Goal: Transaction & Acquisition: Purchase product/service

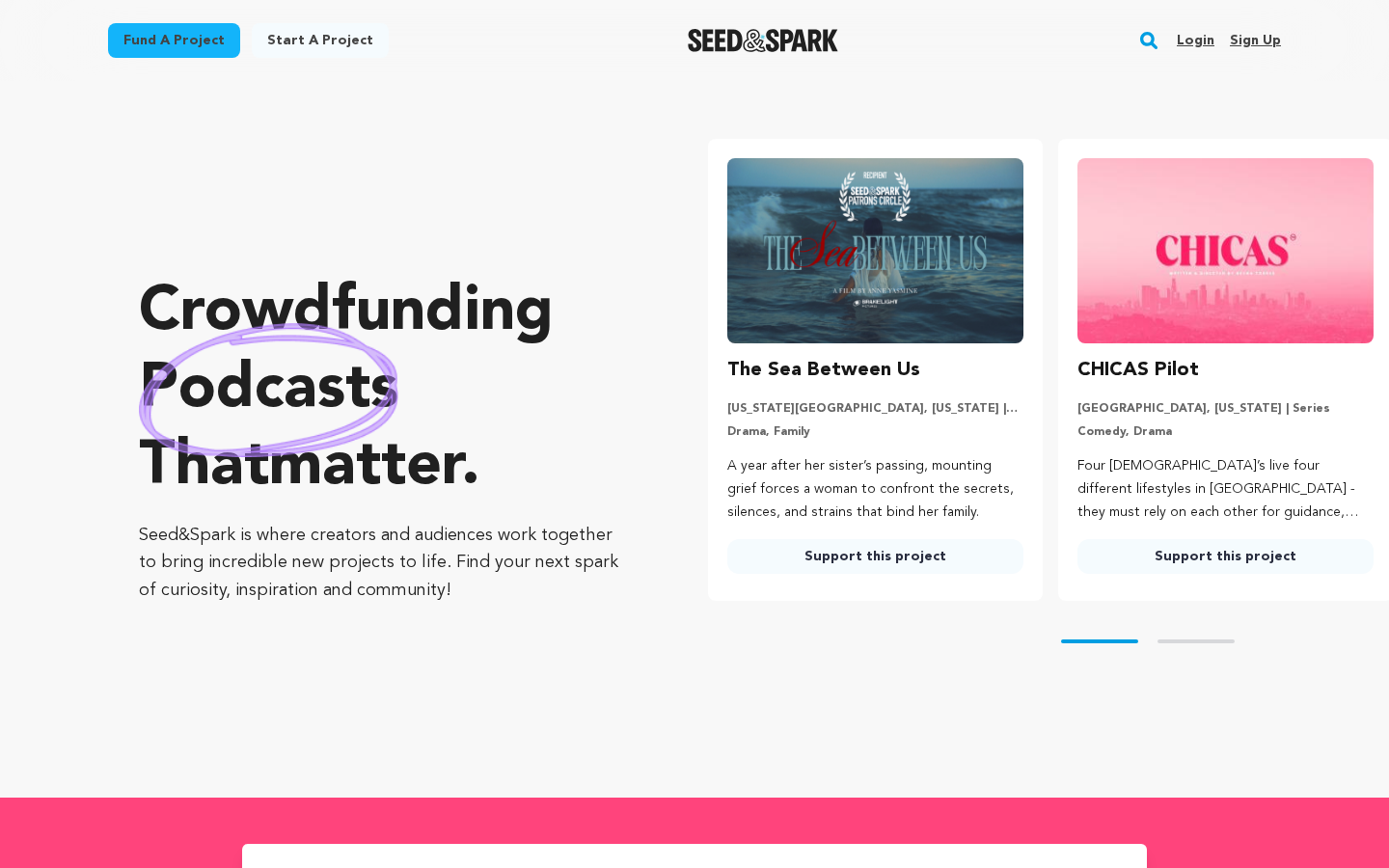
click at [1202, 643] on button "Skip to next slide page" at bounding box center [1196, 642] width 78 height 4
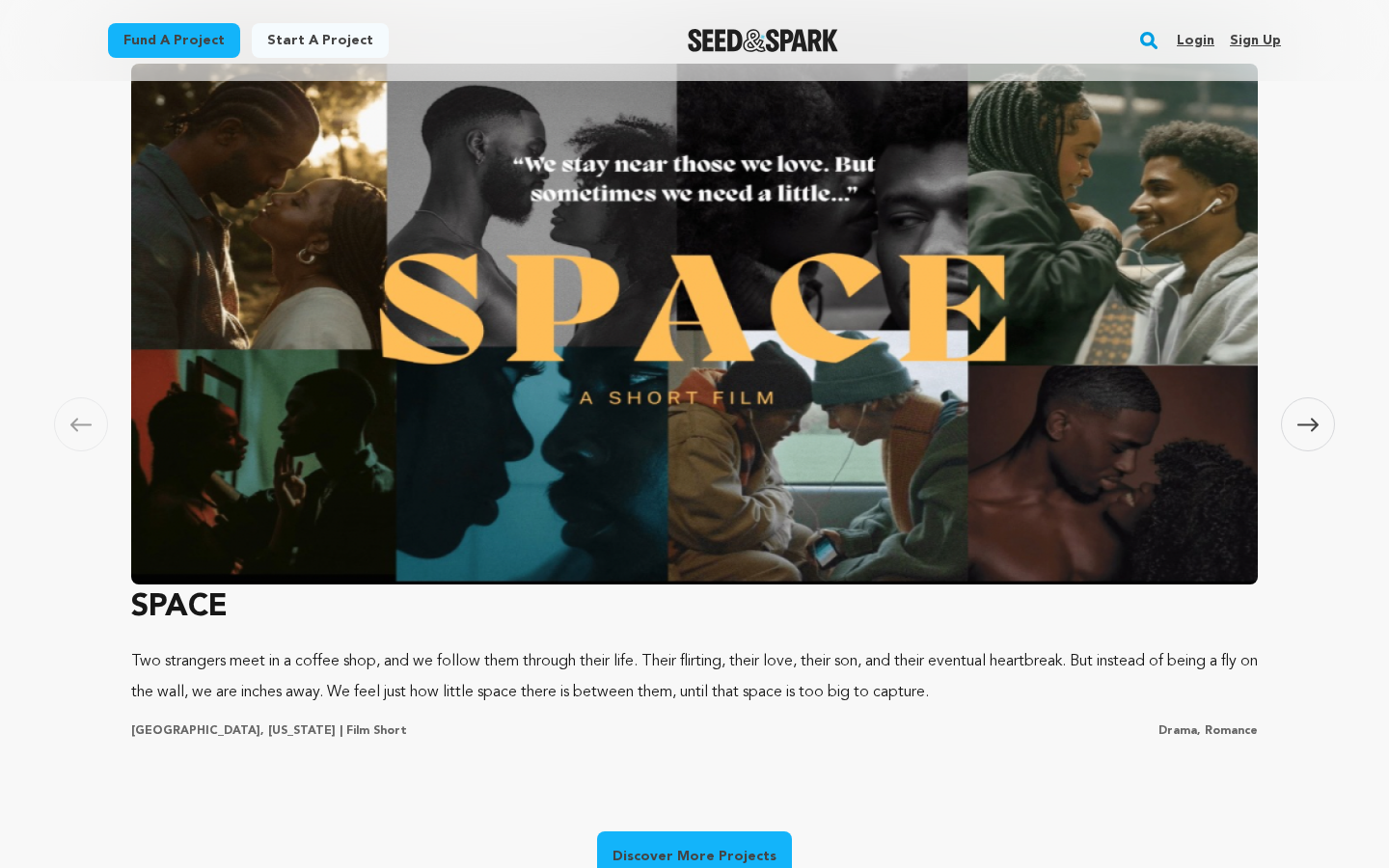
scroll to position [1282, 0]
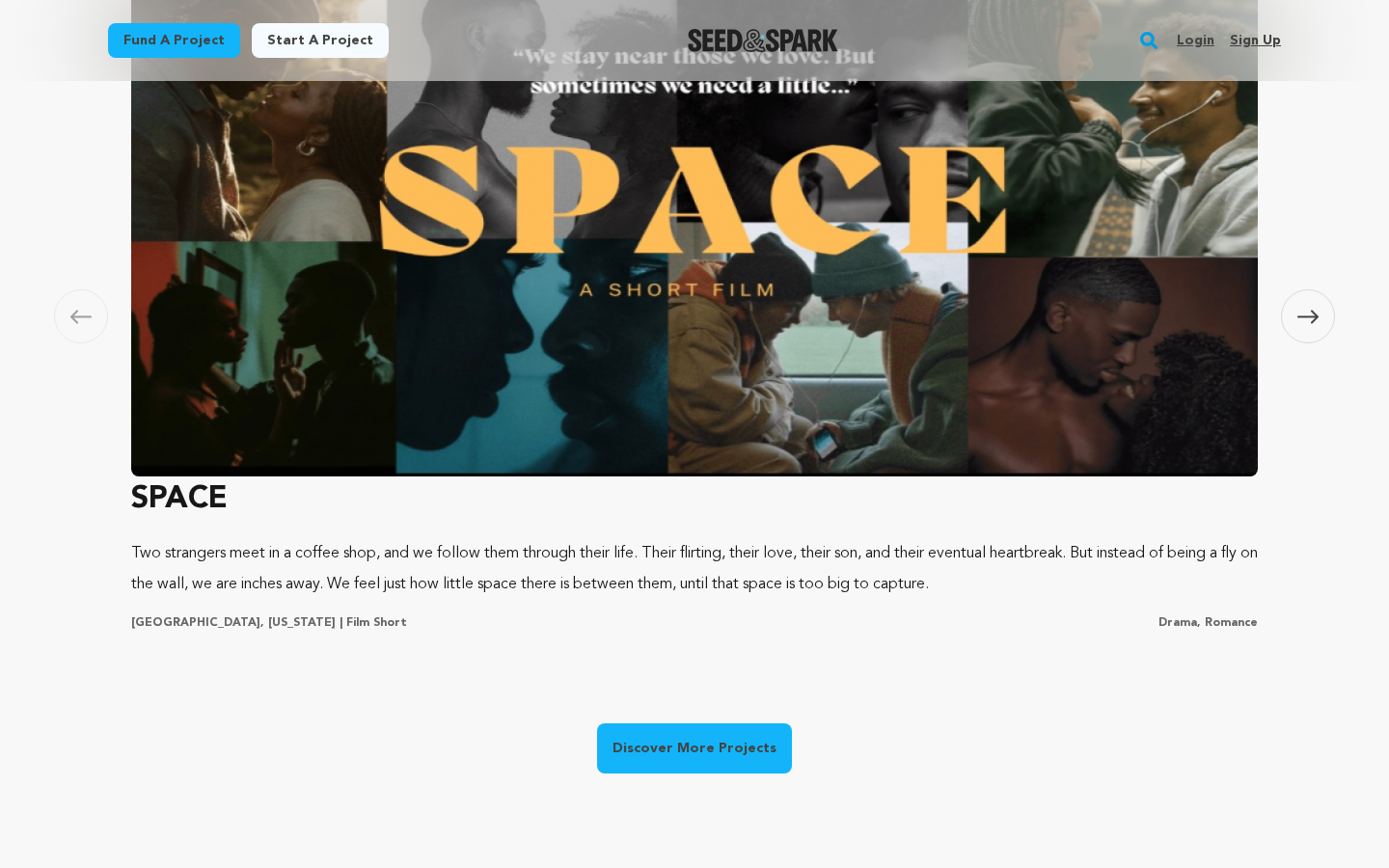
click at [715, 748] on link "Discover More Projects" at bounding box center [694, 748] width 195 height 50
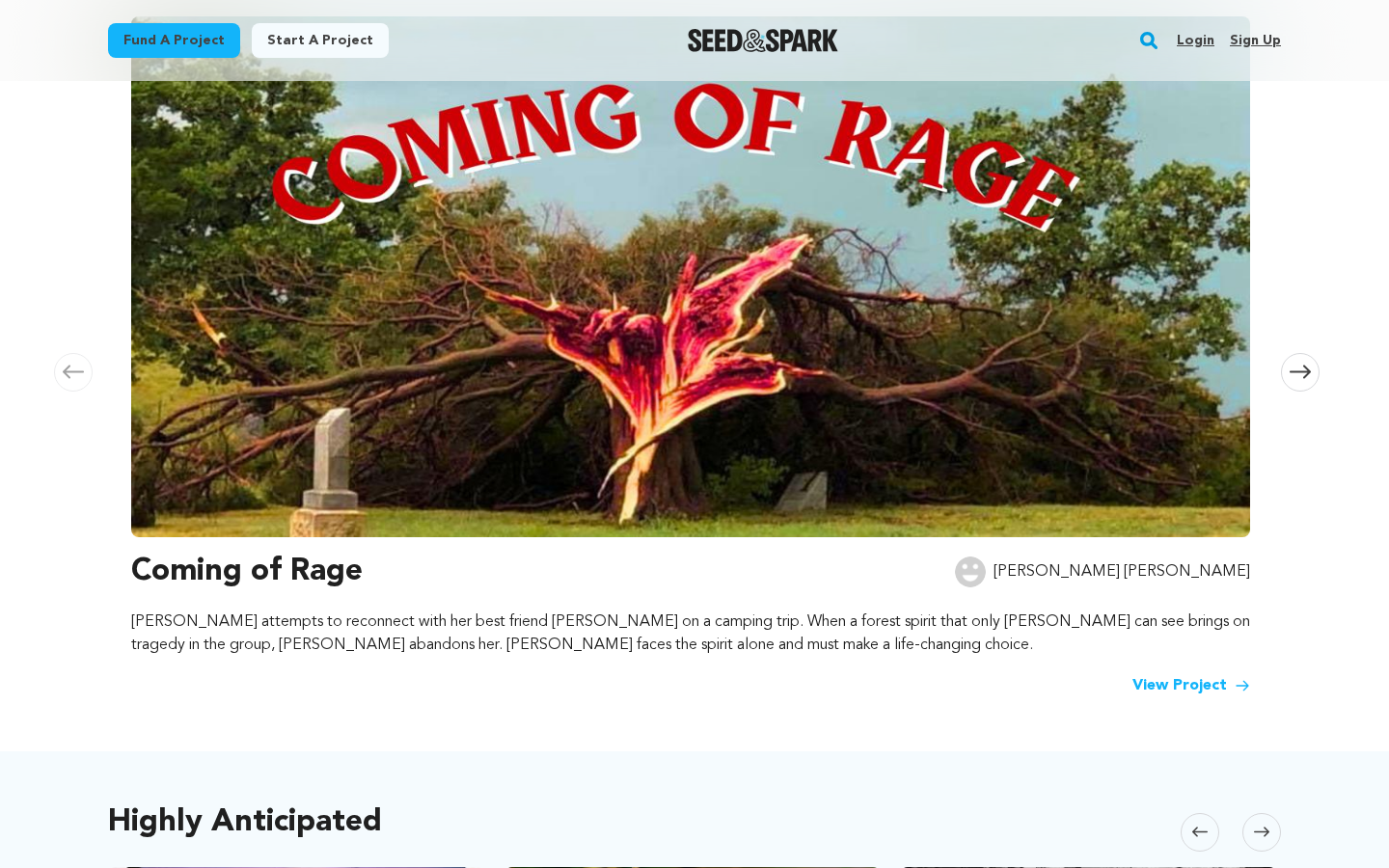
scroll to position [309, 0]
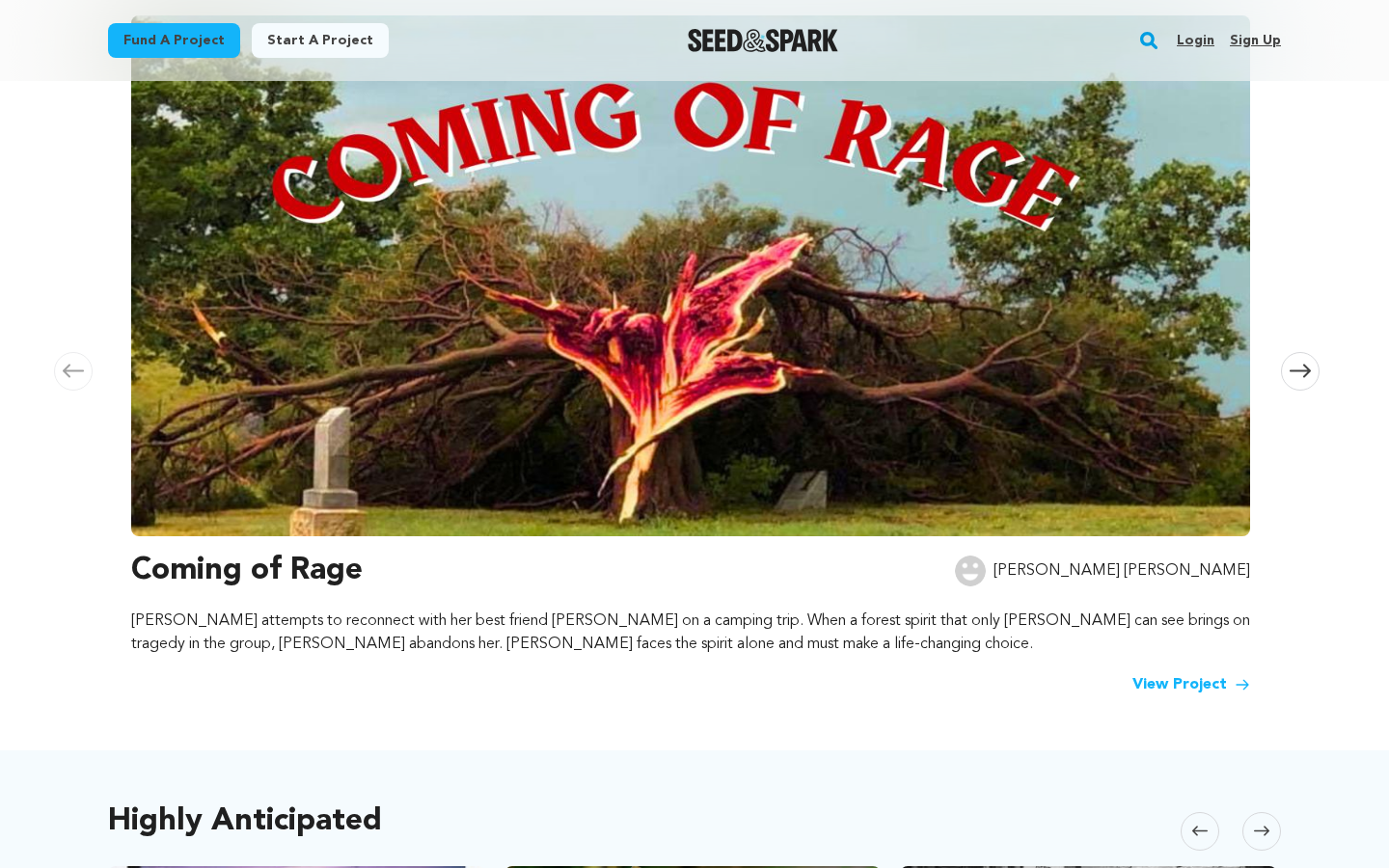
click at [789, 375] on img at bounding box center [690, 276] width 1119 height 521
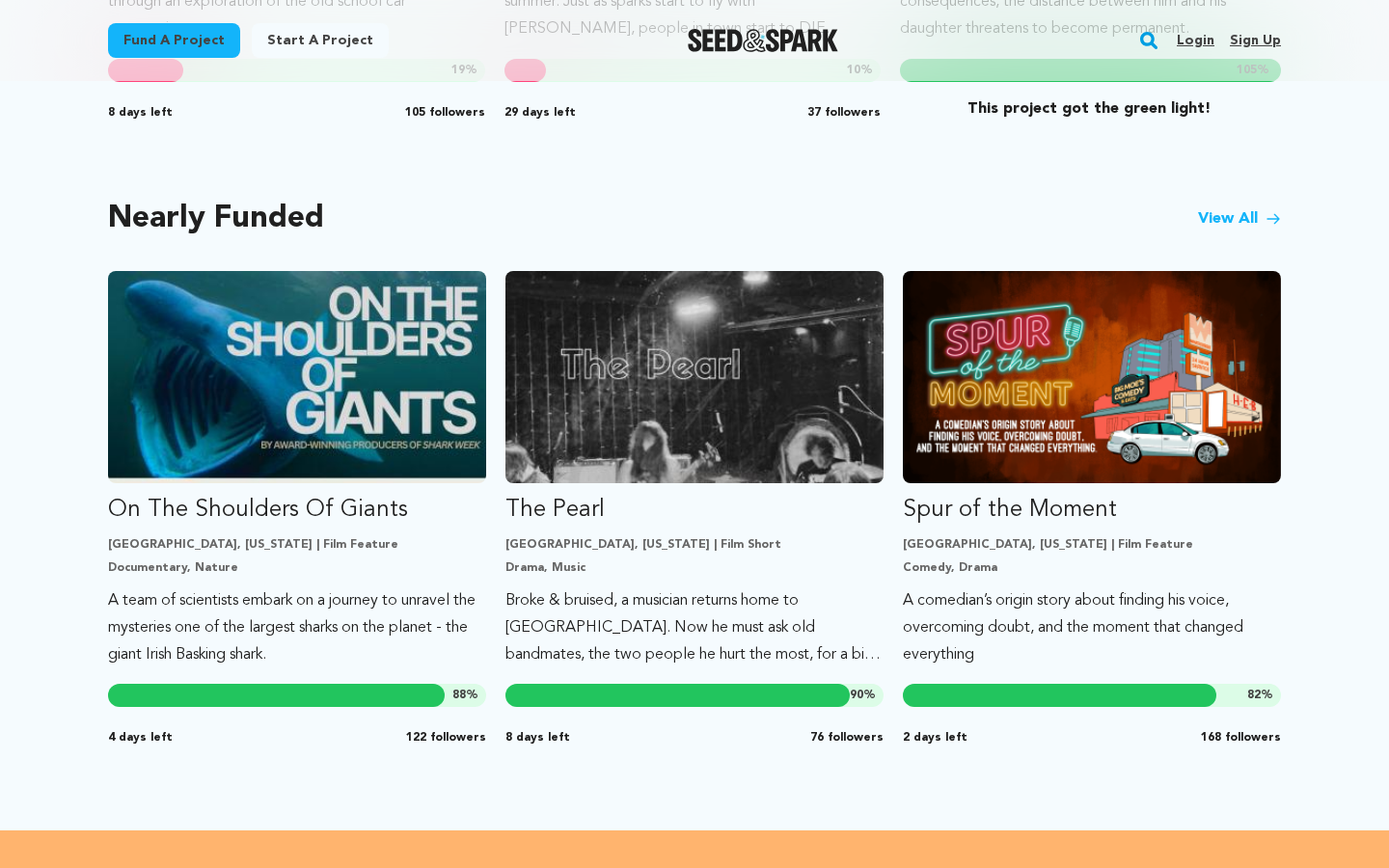
scroll to position [1528, 0]
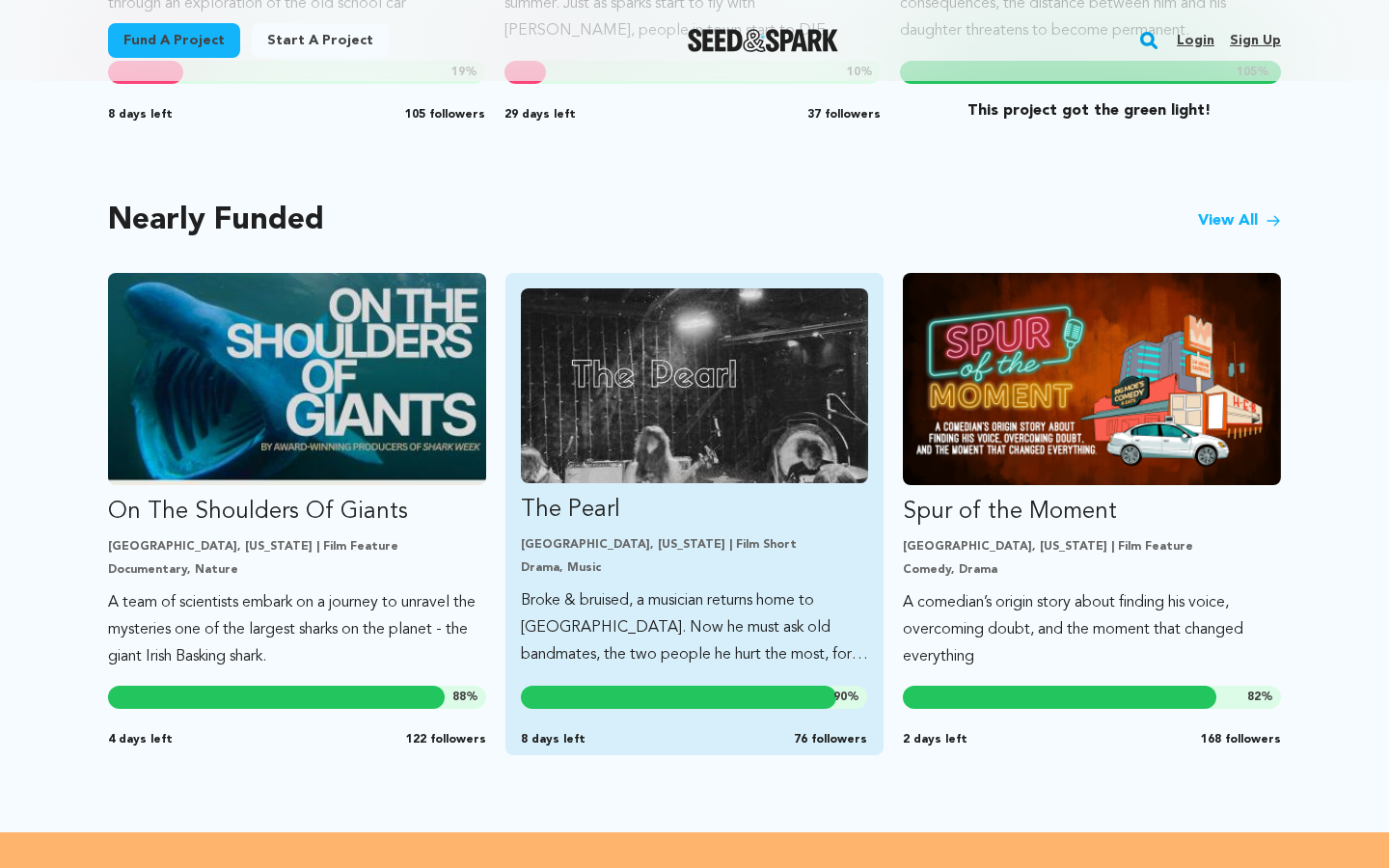
click at [621, 410] on img "Fund The Pearl" at bounding box center [694, 385] width 347 height 195
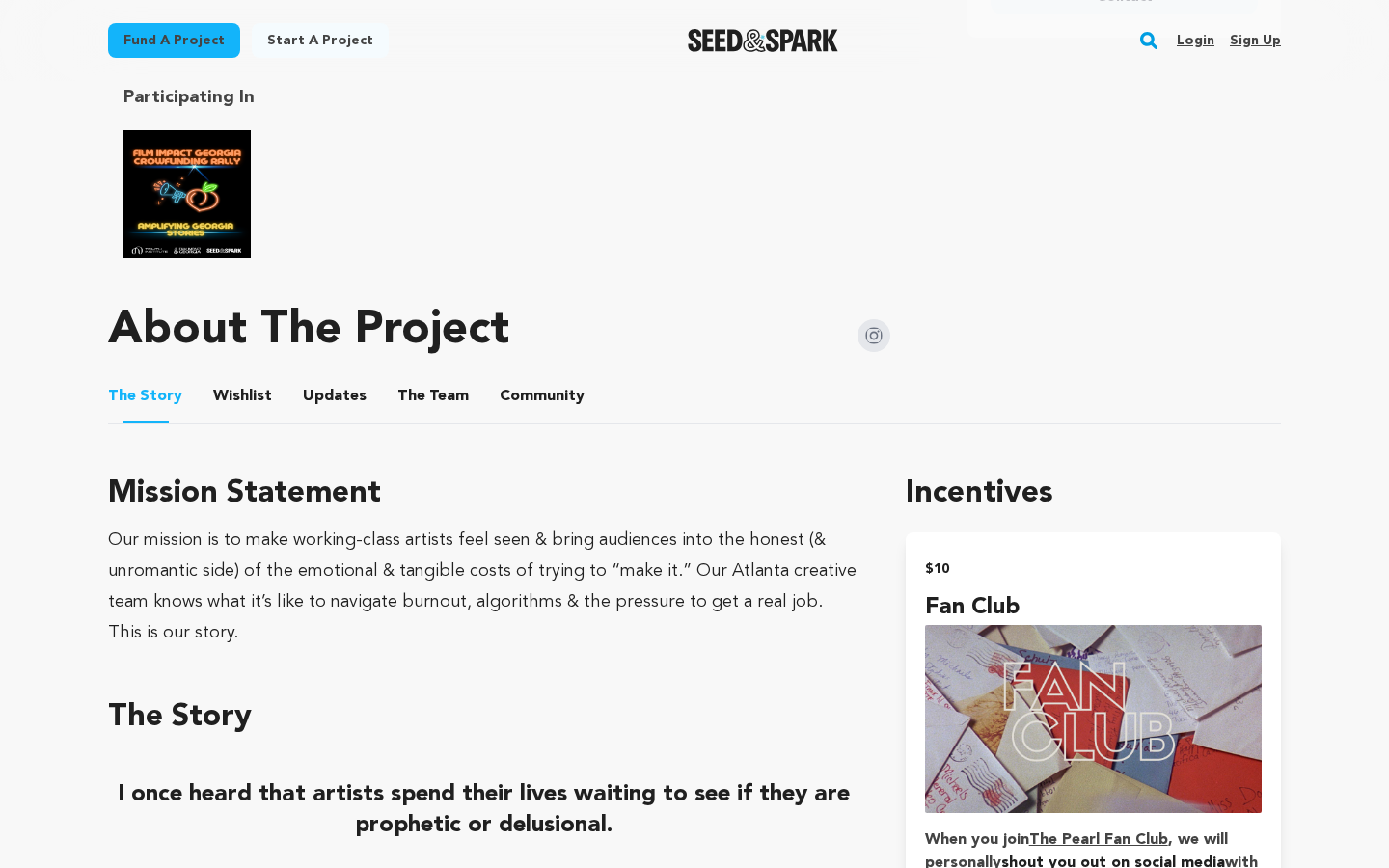
scroll to position [1072, 0]
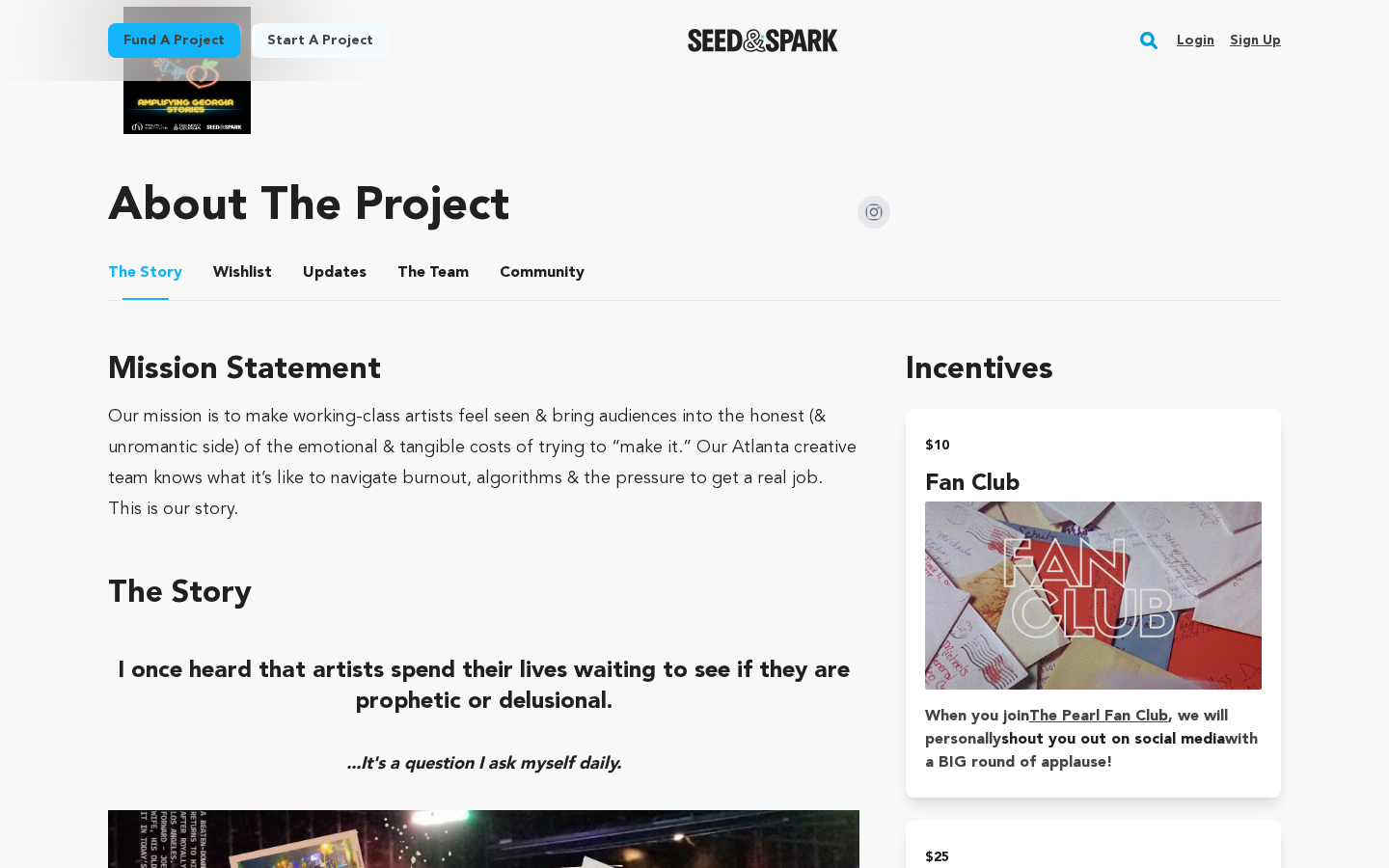
click at [426, 260] on button "The Team" at bounding box center [433, 276] width 46 height 46
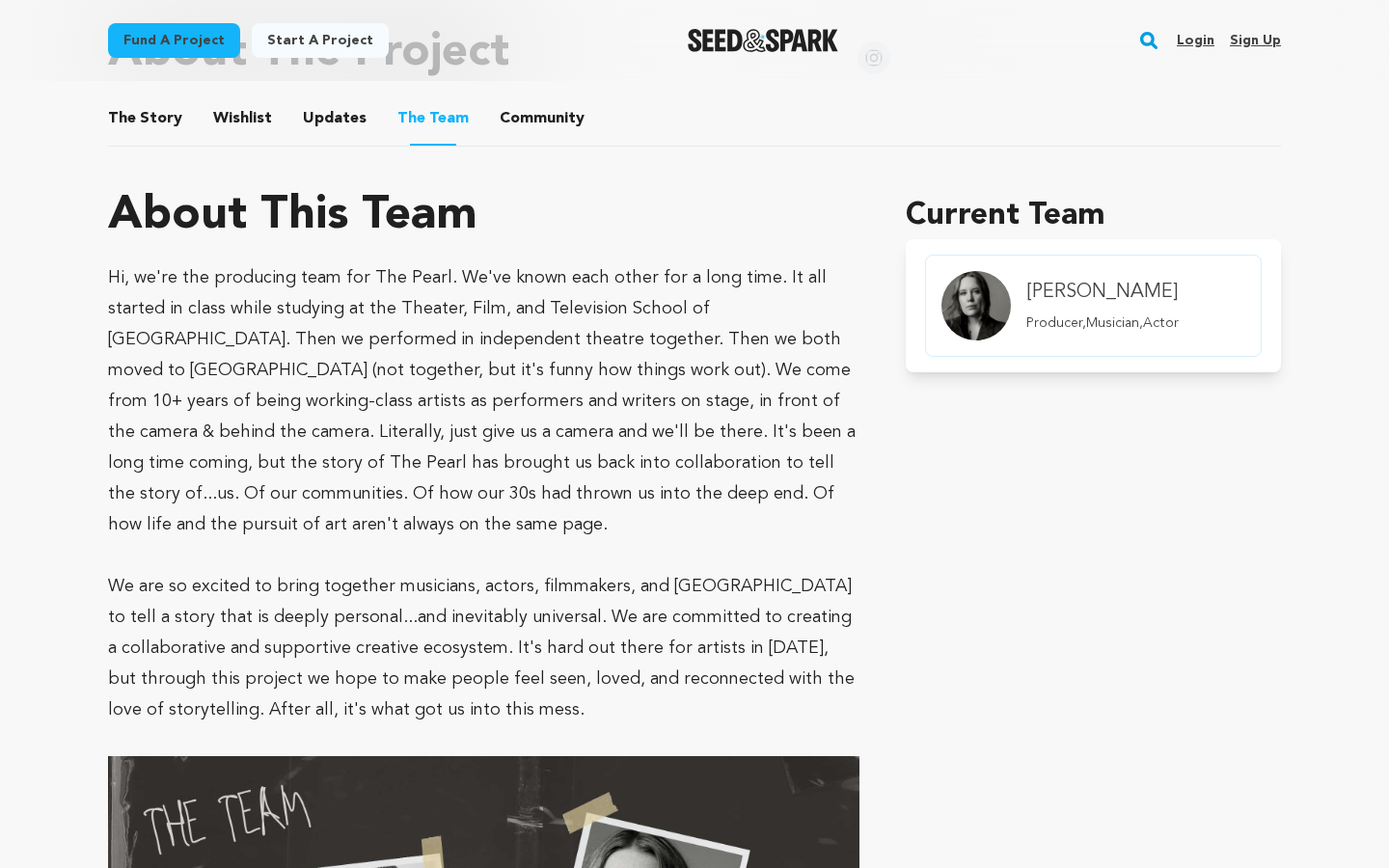
scroll to position [1188, 0]
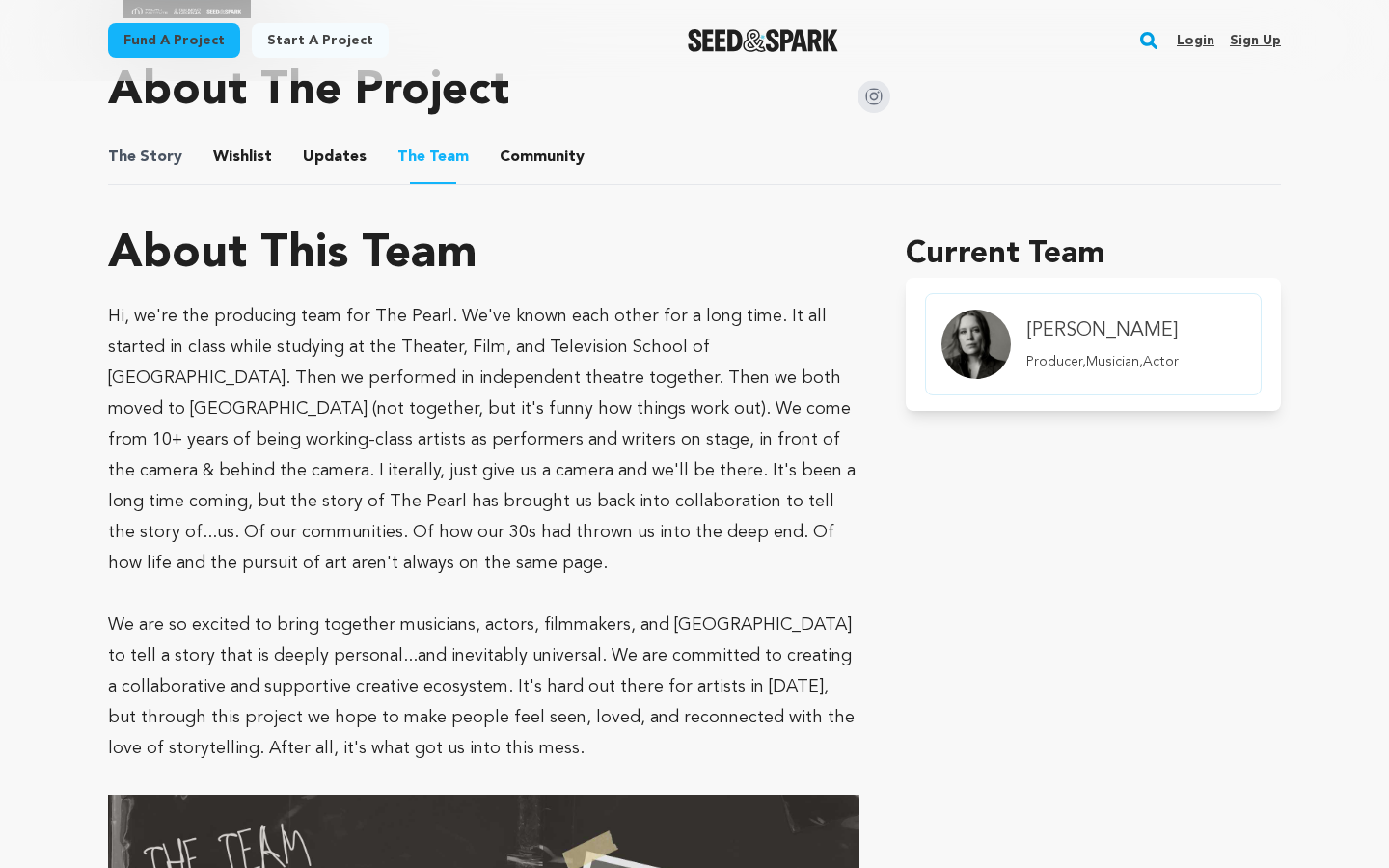
click at [114, 145] on span "The" at bounding box center [122, 157] width 28 height 24
click at [144, 154] on button "The Story" at bounding box center [145, 160] width 46 height 46
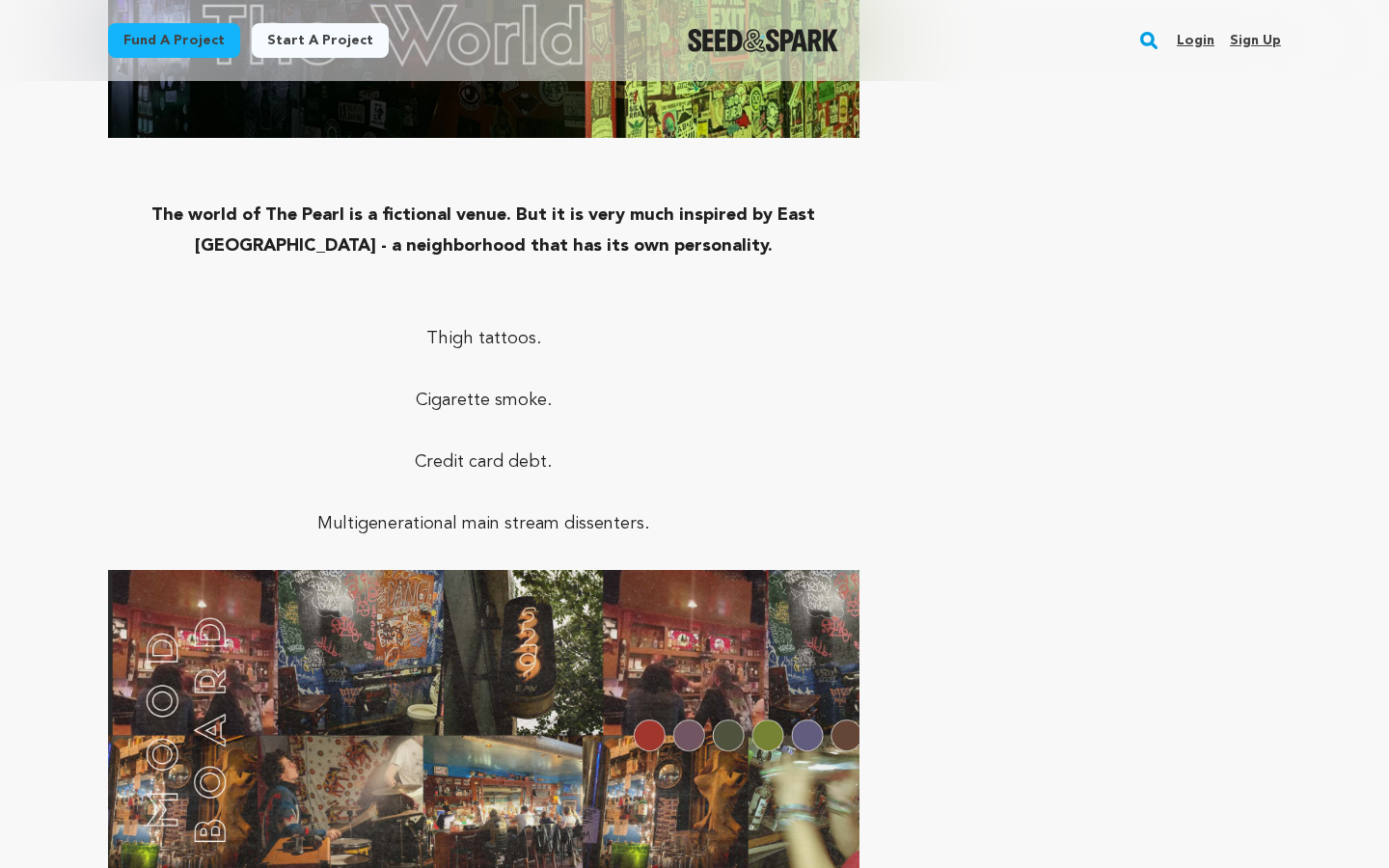
scroll to position [5456, 0]
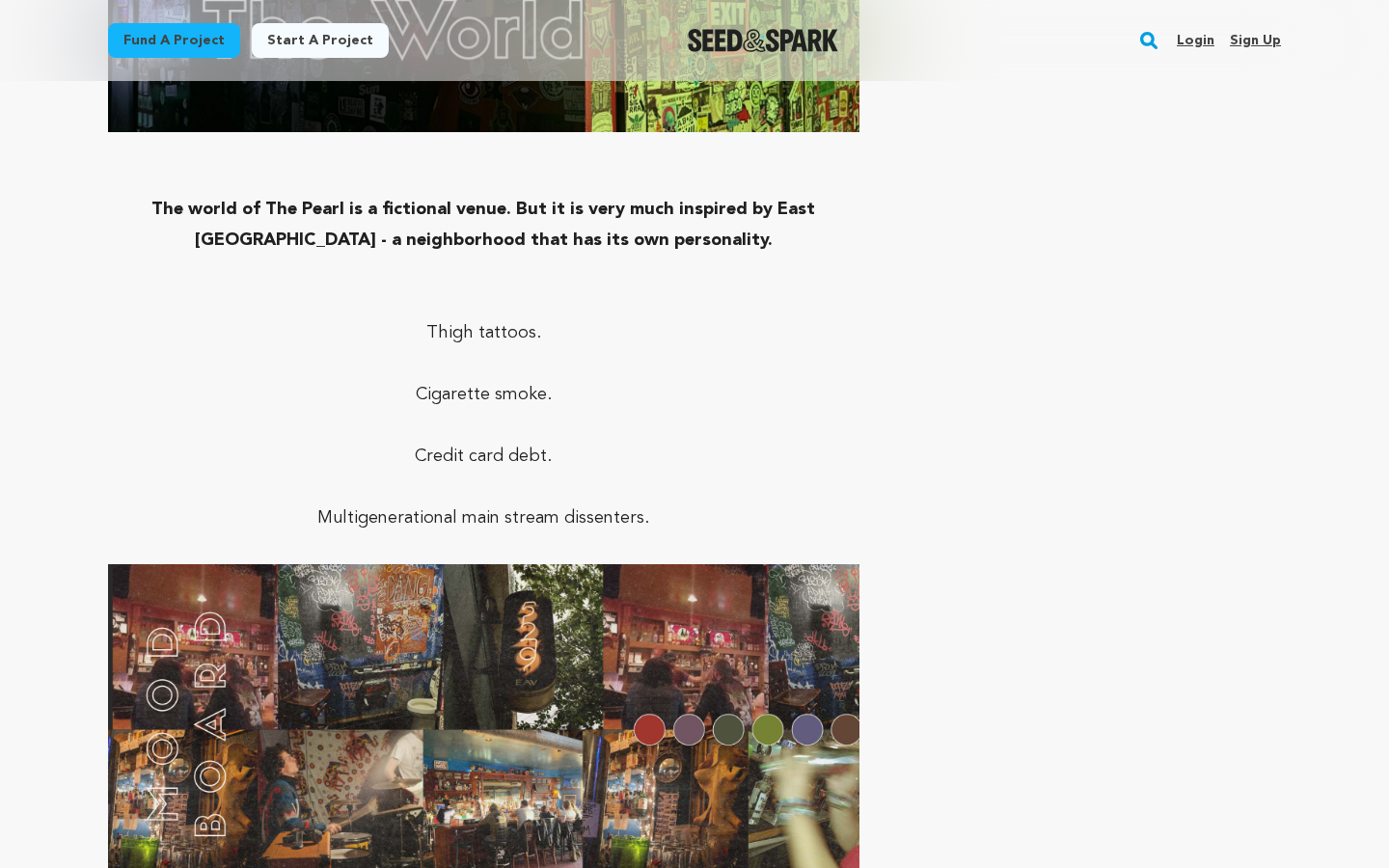
click at [13, 435] on main "Fund a project Start a project Search Login Sign up Start a project" at bounding box center [694, 475] width 1389 height 11862
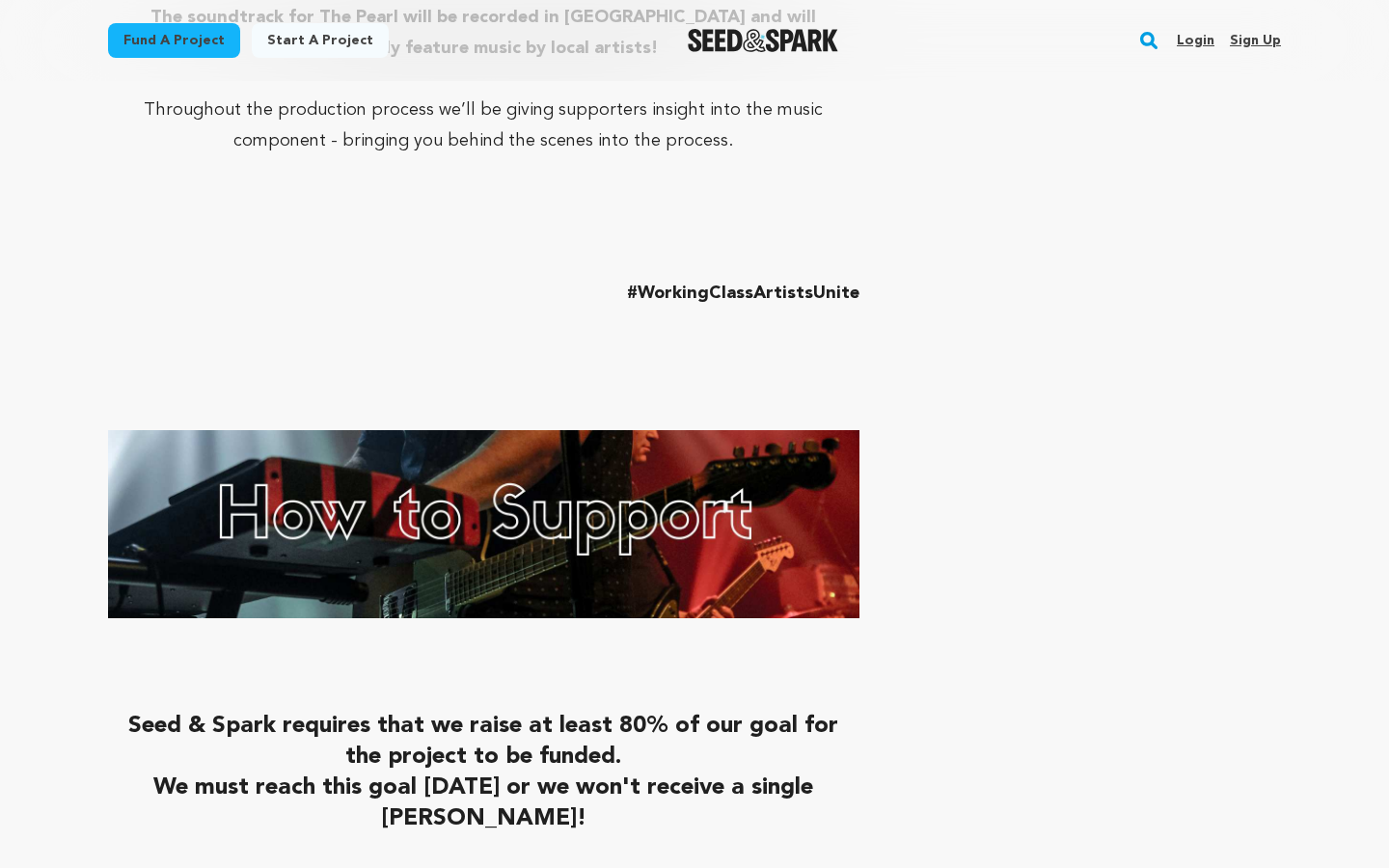
scroll to position [9762, 0]
